Goal: Task Accomplishment & Management: Manage account settings

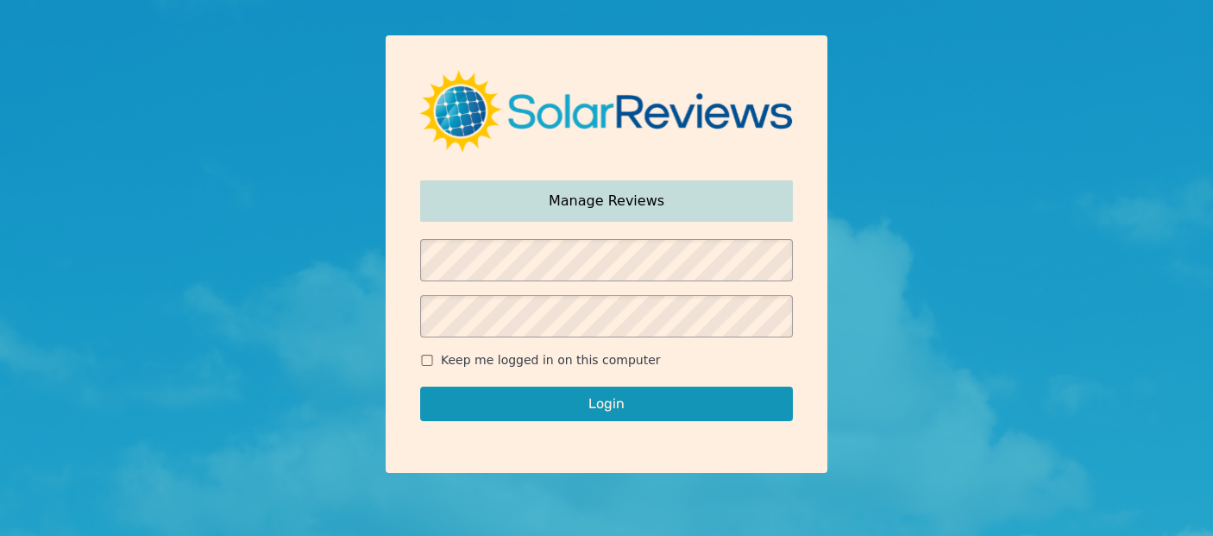
click at [616, 351] on span "Keep me logged in on this computer" at bounding box center [551, 360] width 220 height 18
click at [434, 355] on input "Keep me logged in on this computer" at bounding box center [427, 360] width 14 height 11
checkbox input "true"
click at [626, 405] on button "Login" at bounding box center [606, 404] width 373 height 35
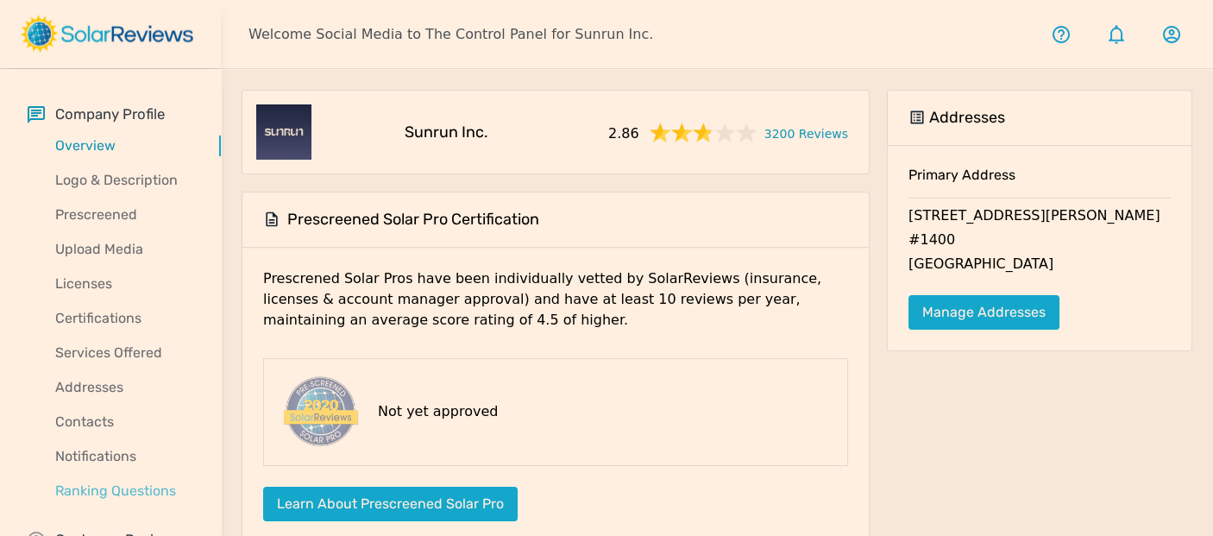
scroll to position [49, 0]
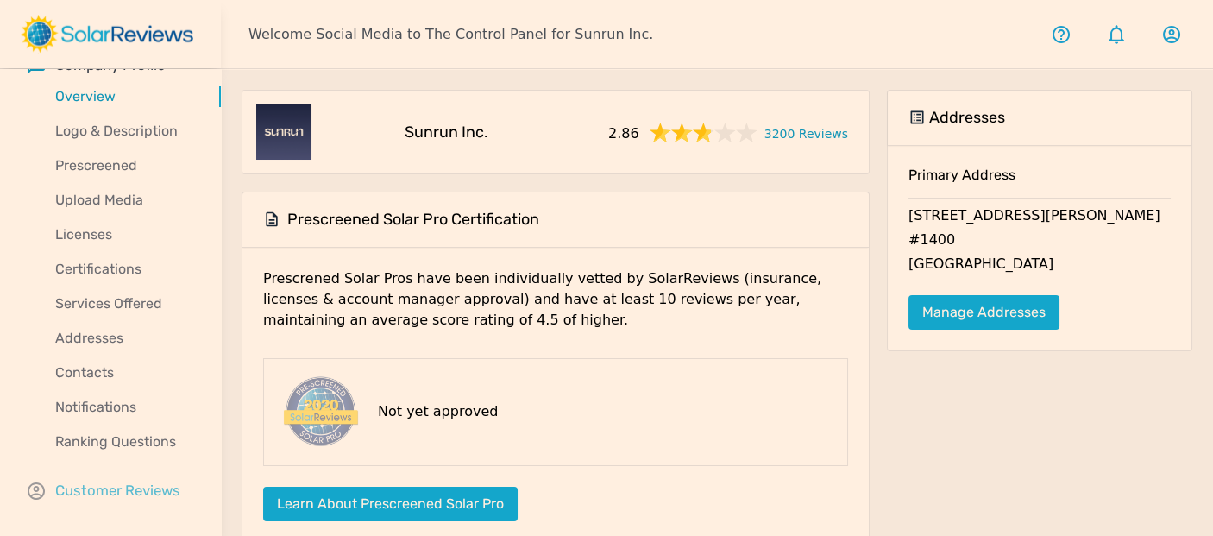
click at [123, 488] on p "Customer Reviews" at bounding box center [117, 491] width 125 height 22
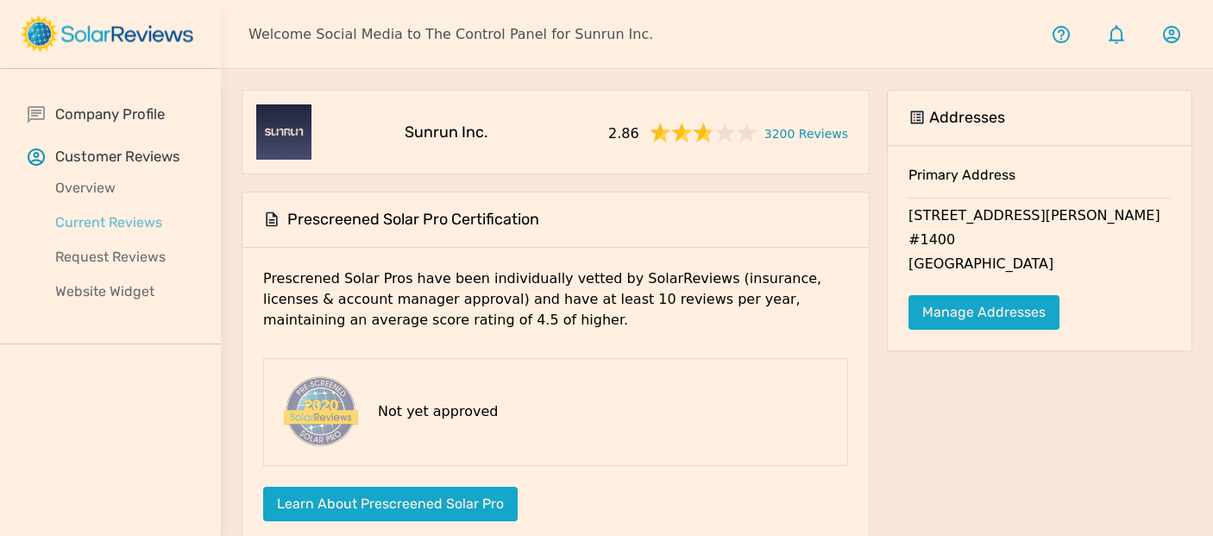
click at [128, 217] on p "Current Reviews" at bounding box center [124, 222] width 193 height 21
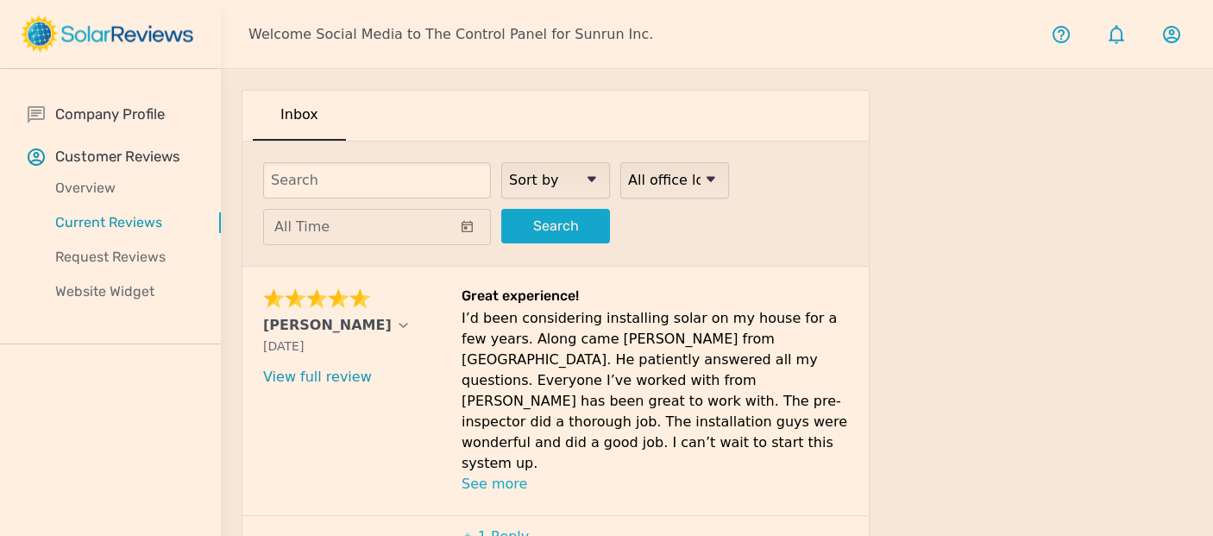
scroll to position [153, 0]
